Goal: Task Accomplishment & Management: Use online tool/utility

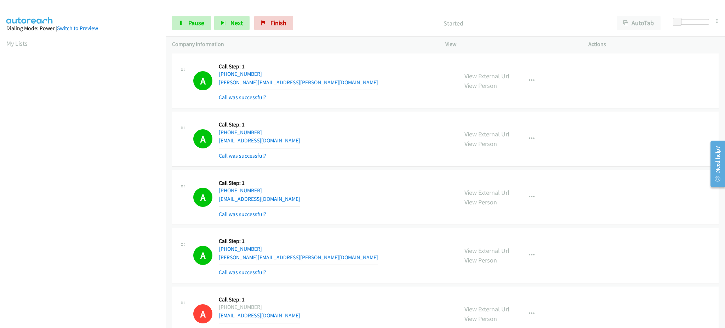
scroll to position [71, 2]
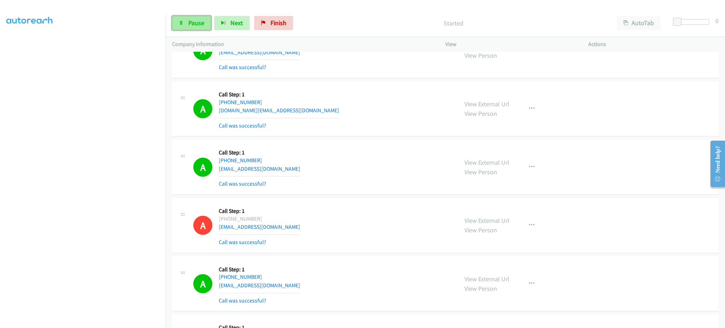
click at [198, 28] on link "Pause" at bounding box center [191, 23] width 39 height 14
drag, startPoint x: 200, startPoint y: 26, endPoint x: 229, endPoint y: 19, distance: 30.1
click at [200, 26] on span "Start Calls" at bounding box center [202, 23] width 28 height 8
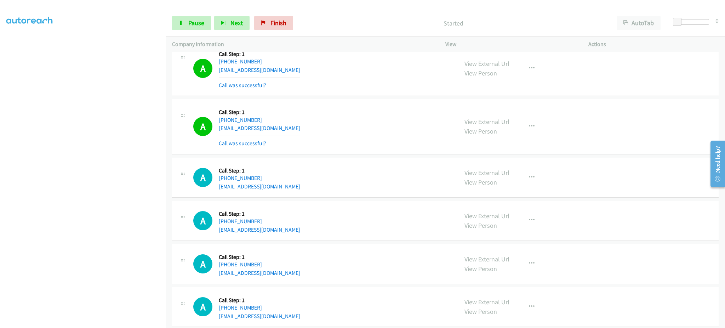
scroll to position [9183, 0]
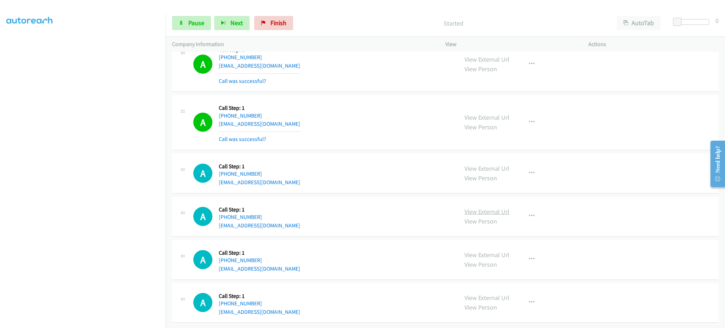
click at [496, 207] on link "View External Url" at bounding box center [486, 211] width 45 height 8
click at [179, 22] on icon at bounding box center [181, 23] width 5 height 5
click at [491, 207] on link "View External Url" at bounding box center [486, 211] width 45 height 8
drag, startPoint x: 522, startPoint y: 207, endPoint x: 522, endPoint y: 219, distance: 11.7
click at [522, 209] on button "button" at bounding box center [531, 216] width 19 height 14
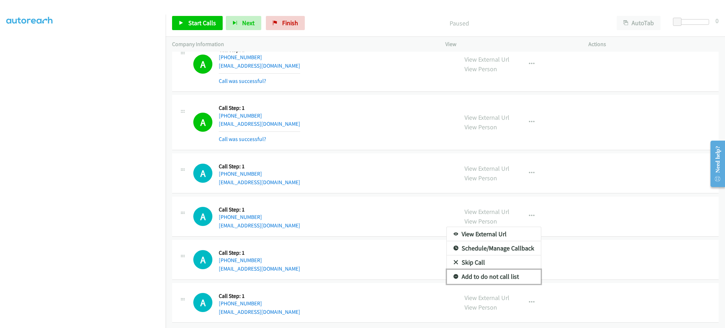
click at [506, 269] on link "Add to do not call list" at bounding box center [494, 276] width 94 height 14
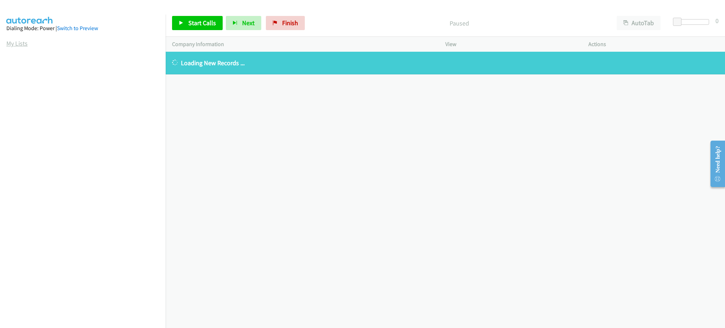
click at [23, 47] on link "My Lists" at bounding box center [16, 43] width 21 height 8
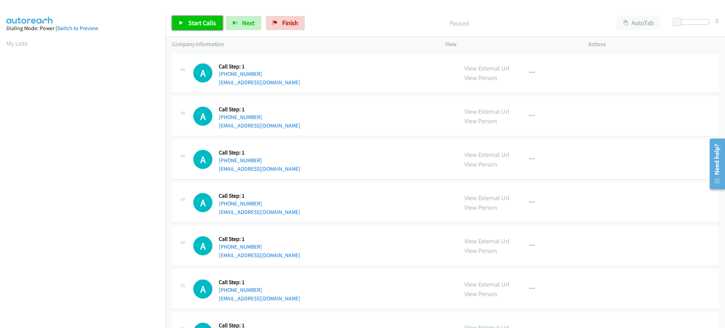
click at [208, 24] on span "Start Calls" at bounding box center [202, 23] width 28 height 8
click at [187, 17] on link "Pause" at bounding box center [191, 23] width 39 height 14
click at [211, 23] on span "Start Calls" at bounding box center [202, 23] width 28 height 8
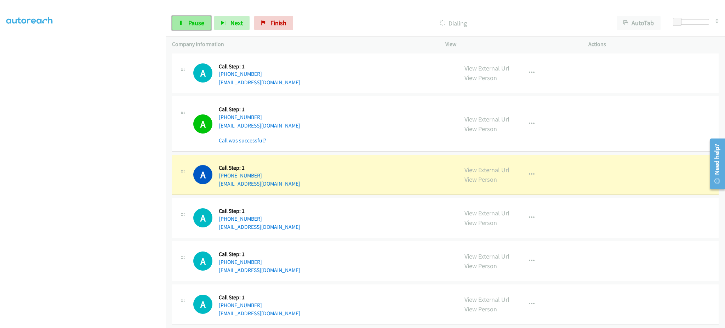
click at [202, 24] on span "Pause" at bounding box center [196, 23] width 16 height 8
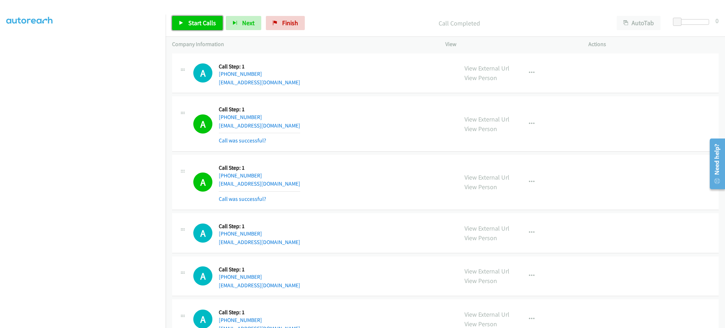
click at [188, 26] on span "Start Calls" at bounding box center [202, 23] width 28 height 8
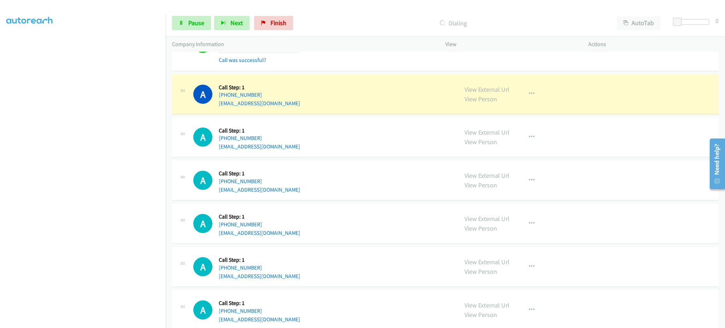
scroll to position [142, 0]
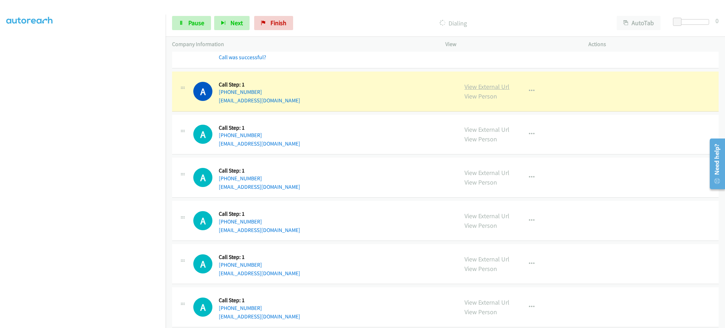
click at [483, 87] on link "View External Url" at bounding box center [486, 86] width 45 height 8
click at [188, 23] on span "Pause" at bounding box center [196, 23] width 16 height 8
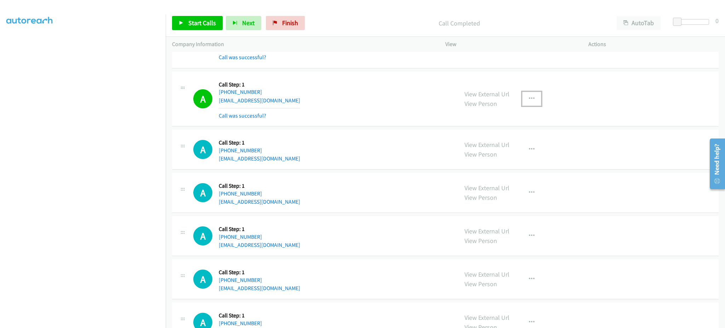
click at [532, 101] on button "button" at bounding box center [531, 99] width 19 height 14
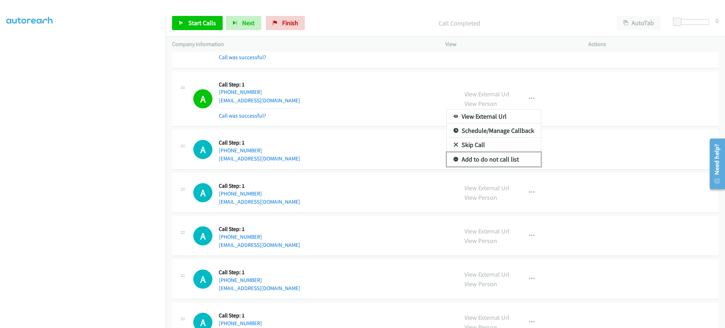
click at [513, 160] on link "Add to do not call list" at bounding box center [494, 159] width 94 height 14
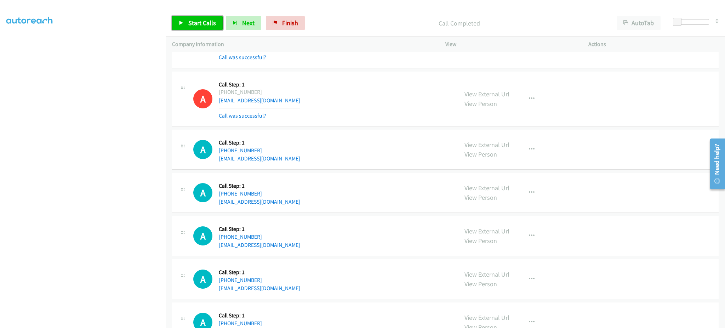
click at [203, 22] on span "Start Calls" at bounding box center [202, 23] width 28 height 8
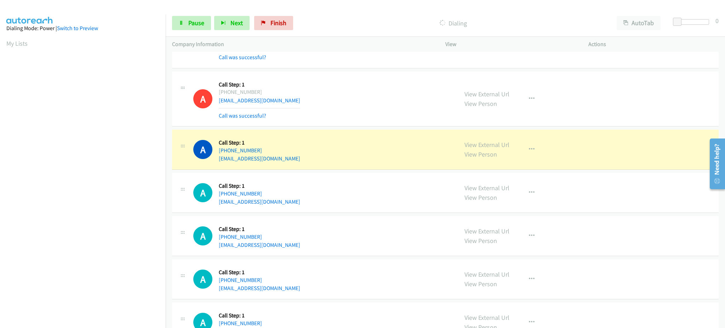
scroll to position [71, 0]
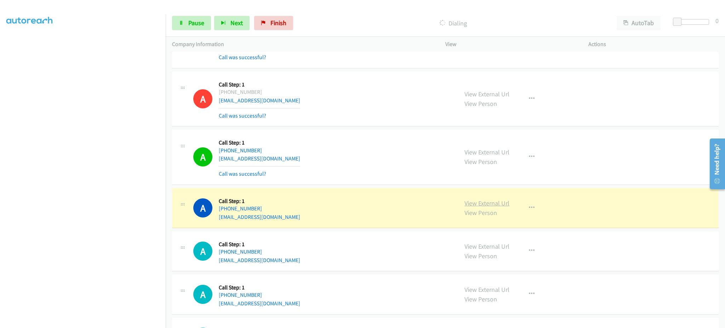
click at [490, 199] on link "View External Url" at bounding box center [486, 203] width 45 height 8
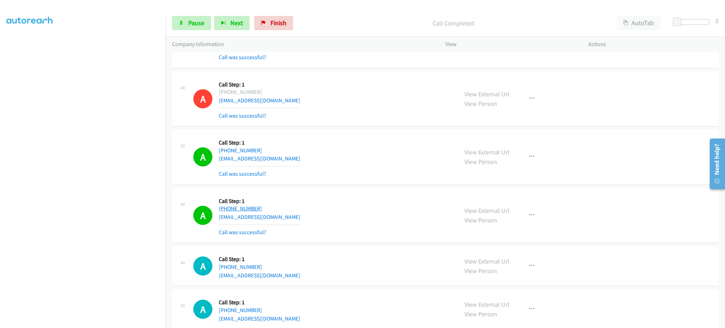
drag, startPoint x: 285, startPoint y: 212, endPoint x: 225, endPoint y: 210, distance: 59.5
click at [225, 210] on div "A Callback Scheduled Call Step: 1 America/Chicago +1 512-484-3005 amhla2@gmail.…" at bounding box center [322, 215] width 258 height 42
copy link "512-484-3005"
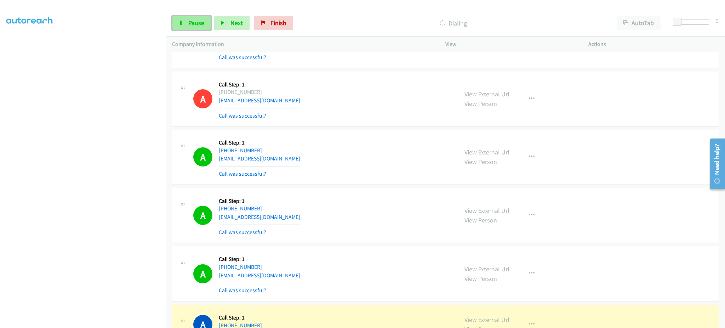
click at [194, 22] on span "Pause" at bounding box center [196, 23] width 16 height 8
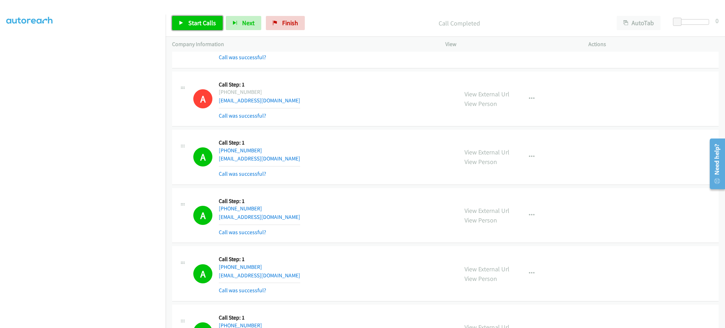
click at [195, 27] on link "Start Calls" at bounding box center [197, 23] width 51 height 14
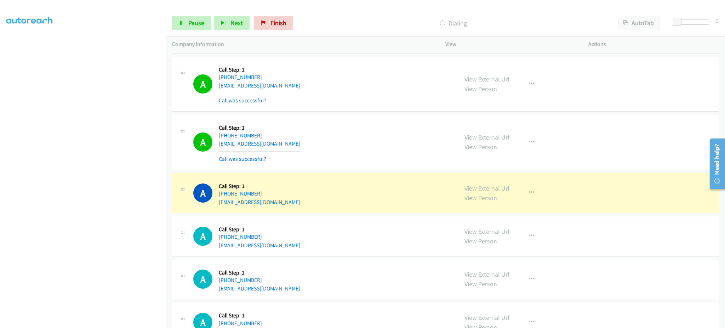
scroll to position [566, 0]
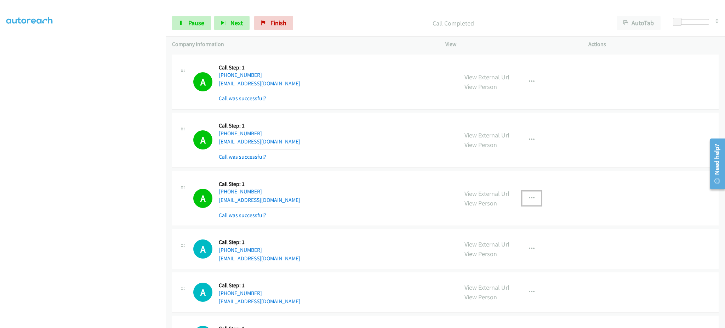
click at [529, 197] on icon "button" at bounding box center [532, 198] width 6 height 6
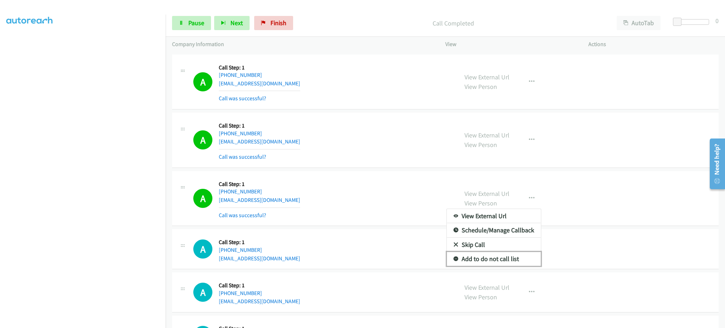
drag, startPoint x: 510, startPoint y: 259, endPoint x: 454, endPoint y: 27, distance: 238.5
click at [510, 259] on link "Add to do not call list" at bounding box center [494, 259] width 94 height 14
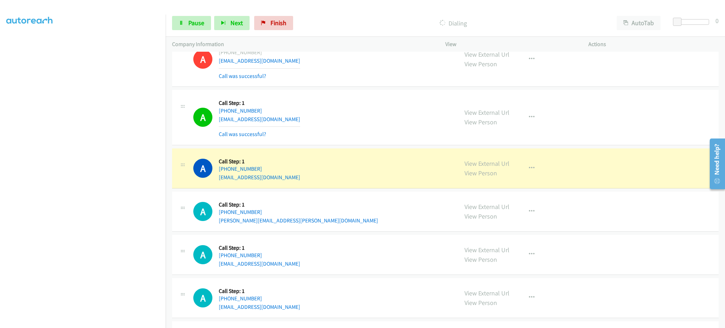
scroll to position [708, 0]
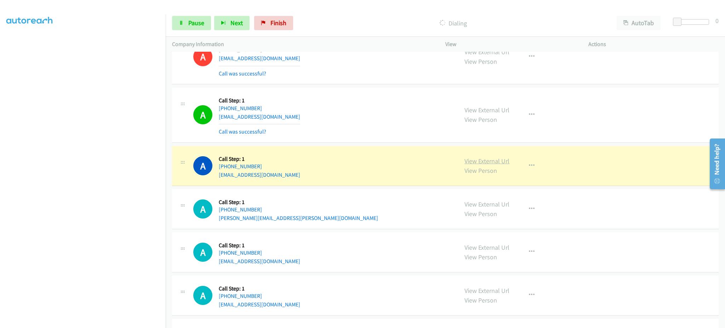
click at [489, 162] on link "View External Url" at bounding box center [486, 161] width 45 height 8
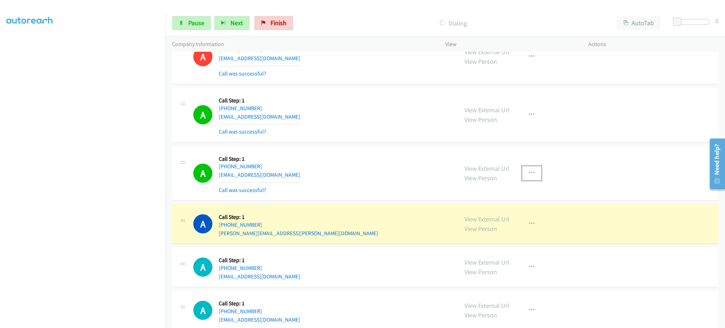
click at [522, 175] on button "button" at bounding box center [531, 173] width 19 height 14
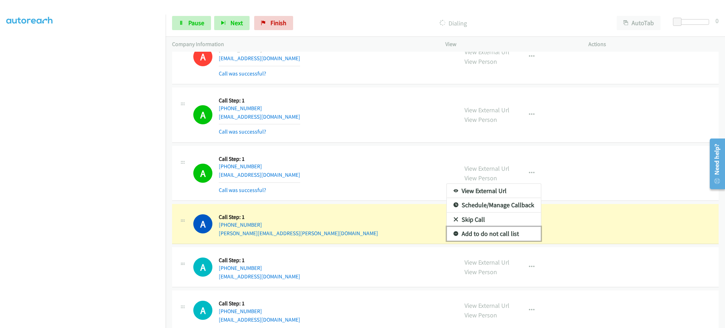
click at [506, 231] on link "Add to do not call list" at bounding box center [494, 233] width 94 height 14
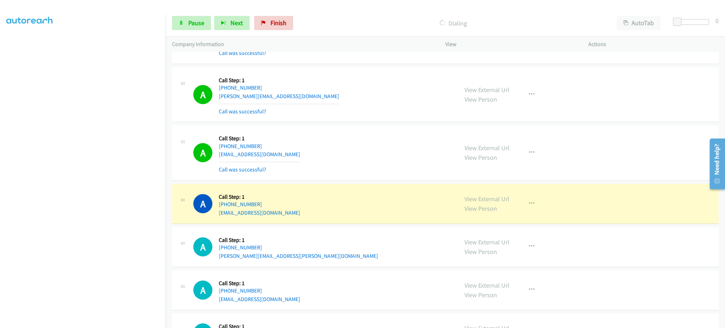
scroll to position [1132, 0]
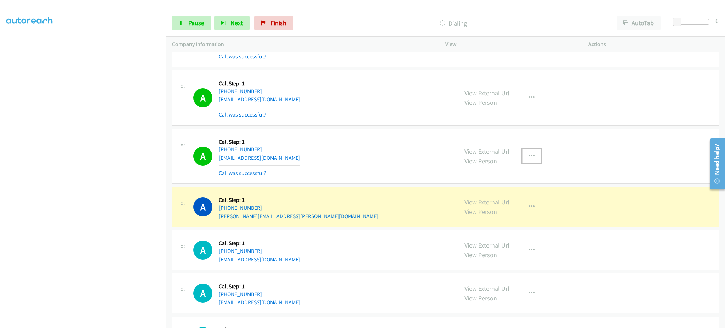
click at [533, 156] on button "button" at bounding box center [531, 156] width 19 height 14
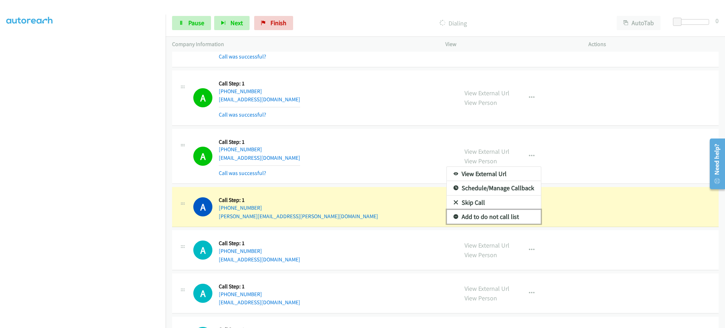
drag, startPoint x: 518, startPoint y: 213, endPoint x: 411, endPoint y: 297, distance: 136.1
click at [518, 213] on link "Add to do not call list" at bounding box center [494, 217] width 94 height 14
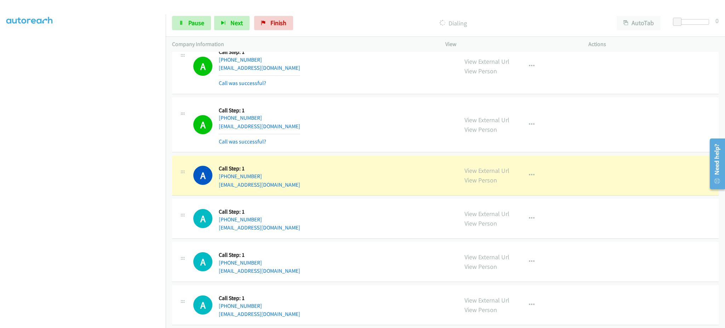
scroll to position [1557, 0]
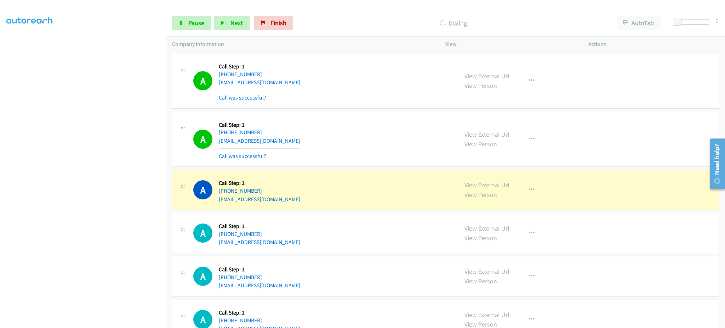
click at [500, 184] on link "View External Url" at bounding box center [486, 185] width 45 height 8
click at [194, 19] on span "Pause" at bounding box center [196, 23] width 16 height 8
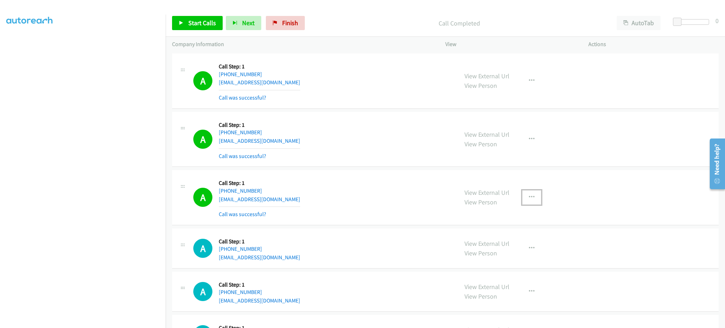
click at [522, 198] on button "button" at bounding box center [531, 197] width 19 height 14
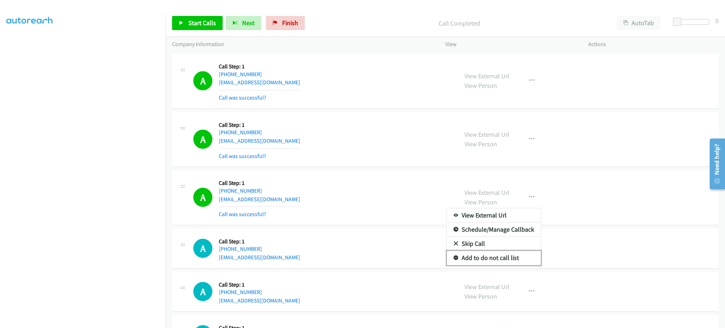
click at [488, 261] on link "Add to do not call list" at bounding box center [494, 258] width 94 height 14
